Goal: Information Seeking & Learning: Find specific fact

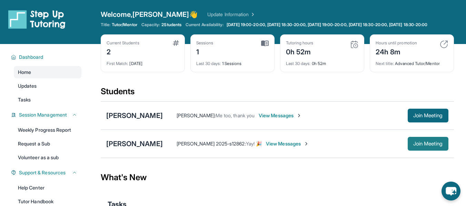
click at [425, 146] on span "Join Meeting" at bounding box center [428, 144] width 30 height 4
click at [123, 149] on div "[PERSON_NAME]" at bounding box center [134, 144] width 57 height 10
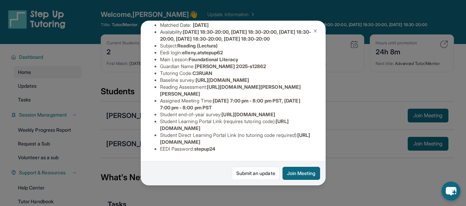
scroll to position [163, 0]
click at [339, 133] on div "[PERSON_NAME] Guardian: [PERSON_NAME] 2025-s12862 Student Information [URL][DOM…" at bounding box center [233, 103] width 466 height 206
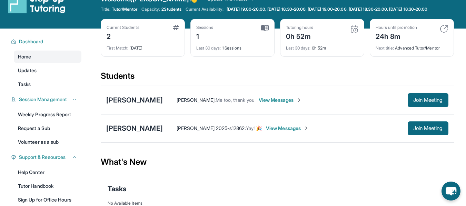
scroll to position [32, 0]
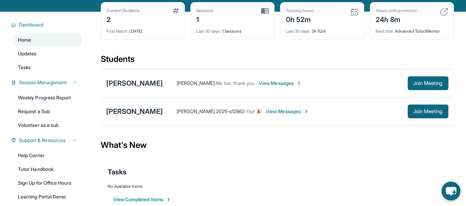
click at [123, 114] on div "[PERSON_NAME]" at bounding box center [134, 112] width 57 height 10
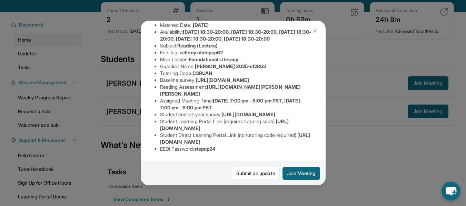
scroll to position [108, 256]
drag, startPoint x: 158, startPoint y: 81, endPoint x: 322, endPoint y: 97, distance: 164.1
click at [322, 97] on div "[PERSON_NAME] Guardian: [PERSON_NAME] 2025-s12862 Student Information [URL][DOM…" at bounding box center [233, 103] width 185 height 165
copy span "[URL][DOMAIN_NAME]"
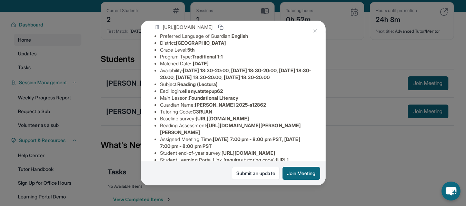
scroll to position [54, 0]
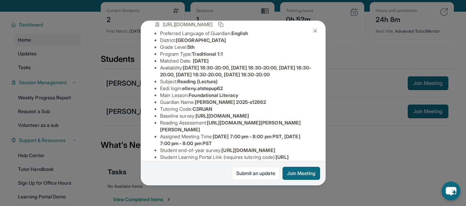
click at [317, 28] on button at bounding box center [315, 31] width 14 height 14
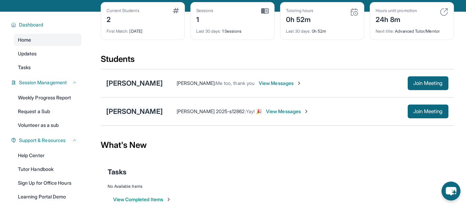
click at [113, 116] on div "[PERSON_NAME]" at bounding box center [134, 112] width 57 height 10
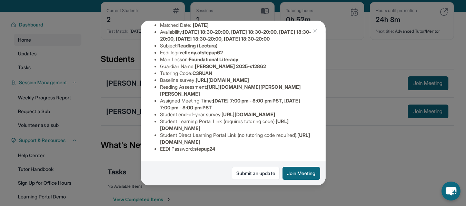
scroll to position [105, 0]
drag, startPoint x: 210, startPoint y: 104, endPoint x: 293, endPoint y: 118, distance: 84.5
click at [293, 98] on li "Reading Assessment : [URL][DOMAIN_NAME][PERSON_NAME][PERSON_NAME]" at bounding box center [236, 91] width 152 height 14
copy li "[URL][DOMAIN_NAME][PERSON_NAME][PERSON_NAME]"
click at [199, 98] on li "Reading Assessment : [URL][DOMAIN_NAME][PERSON_NAME][PERSON_NAME]" at bounding box center [236, 91] width 152 height 14
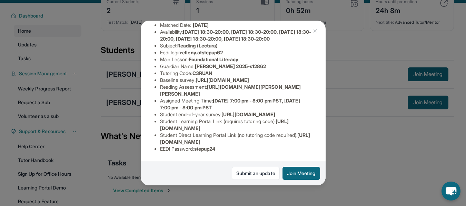
scroll to position [42, 0]
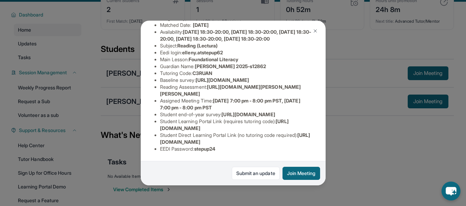
drag, startPoint x: 155, startPoint y: 123, endPoint x: 278, endPoint y: 121, distance: 122.7
click at [278, 121] on li "Student Learning Portal Link (requires tutoring code) : [URL][DOMAIN_NAME]" at bounding box center [236, 125] width 152 height 14
copy span "[URL][DOMAIN_NAME]"
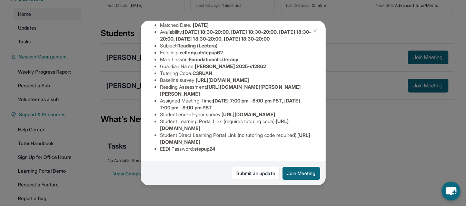
scroll to position [59, 0]
click at [264, 146] on li "EEDI Password : stepup24" at bounding box center [236, 149] width 152 height 7
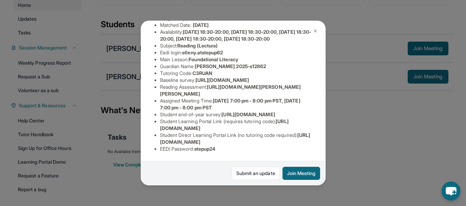
scroll to position [68, 0]
drag, startPoint x: 300, startPoint y: 138, endPoint x: 153, endPoint y: 137, distance: 146.5
click at [154, 137] on ul "Preferred Language of Guardian: English District: [GEOGRAPHIC_DATA] Grade Level…" at bounding box center [232, 73] width 157 height 159
copy span "[URL][DOMAIN_NAME]"
click at [240, 146] on li "EEDI Password : stepup24" at bounding box center [236, 149] width 152 height 7
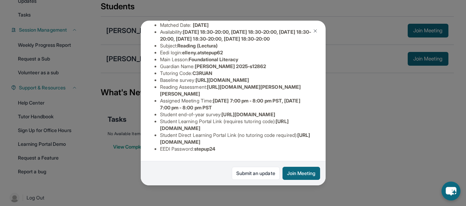
scroll to position [163, 5]
drag, startPoint x: 153, startPoint y: 123, endPoint x: 283, endPoint y: 122, distance: 129.6
click at [283, 122] on ul "Preferred Language of Guardian: English District: [GEOGRAPHIC_DATA] Grade Level…" at bounding box center [232, 73] width 157 height 159
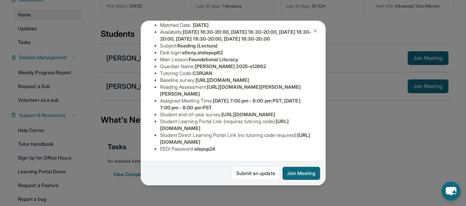
click at [285, 124] on li "Student Learning Portal Link (requires tutoring code) : [URL][DOMAIN_NAME]" at bounding box center [236, 125] width 152 height 14
drag, startPoint x: 155, startPoint y: 123, endPoint x: 277, endPoint y: 121, distance: 122.0
click at [277, 121] on li "Student Learning Portal Link (requires tutoring code) : [URL][DOMAIN_NAME]" at bounding box center [236, 125] width 152 height 14
copy span "[URL][DOMAIN_NAME]"
drag, startPoint x: 193, startPoint y: 143, endPoint x: 225, endPoint y: 146, distance: 31.5
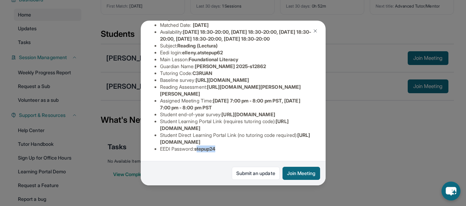
click at [225, 146] on li "EEDI Password : stepup24" at bounding box center [236, 149] width 152 height 7
drag, startPoint x: 277, startPoint y: 137, endPoint x: 299, endPoint y: 137, distance: 21.4
click at [299, 137] on li "Student Direct Learning Portal Link (no tutoring code required) : [URL][DOMAIN_…" at bounding box center [236, 139] width 152 height 14
copy span "C3RUAN"
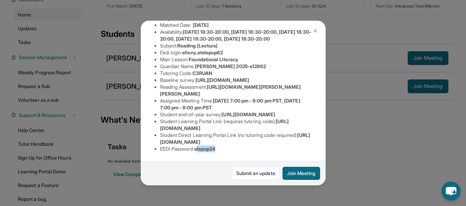
click at [317, 33] on img at bounding box center [315, 31] width 6 height 6
